Goal: Find specific page/section: Find specific page/section

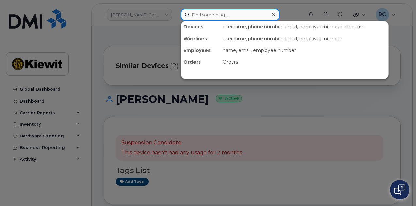
click at [200, 17] on input at bounding box center [230, 15] width 99 height 12
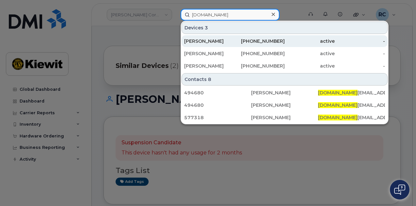
type input "joe.hu"
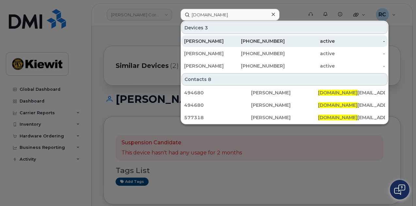
click at [229, 43] on div "[PERSON_NAME]" at bounding box center [209, 41] width 50 height 7
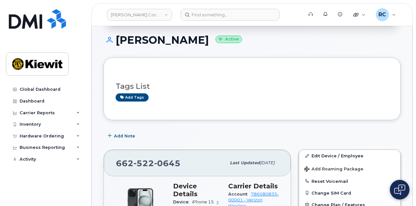
scroll to position [131, 0]
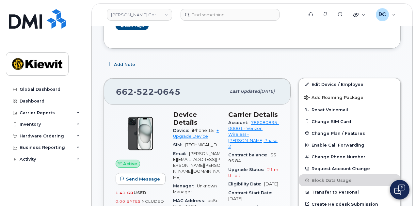
drag, startPoint x: 215, startPoint y: 120, endPoint x: 189, endPoint y: 120, distance: 25.5
click at [189, 126] on div "Device iPhone 15 + Upgrade Device" at bounding box center [196, 133] width 47 height 15
copy span "iPhone 15"
drag, startPoint x: 185, startPoint y: 94, endPoint x: 116, endPoint y: 92, distance: 69.6
click at [116, 92] on div "[PHONE_NUMBER]" at bounding box center [171, 92] width 110 height 14
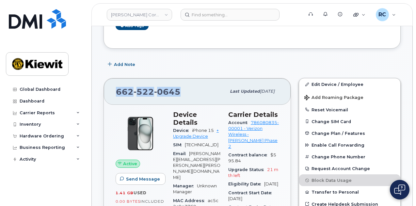
copy span "[PHONE_NUMBER]"
